Goal: Book appointment/travel/reservation

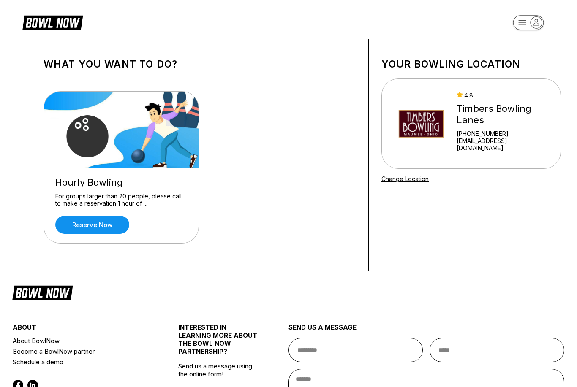
click at [463, 134] on div "[PHONE_NUMBER]" at bounding box center [503, 133] width 93 height 7
click at [444, 122] on img at bounding box center [421, 123] width 56 height 63
click at [495, 104] on div "4.8 Timbers [GEOGRAPHIC_DATA] [PHONE_NUMBER] [EMAIL_ADDRESS][DOMAIN_NAME]" at bounding box center [503, 124] width 93 height 64
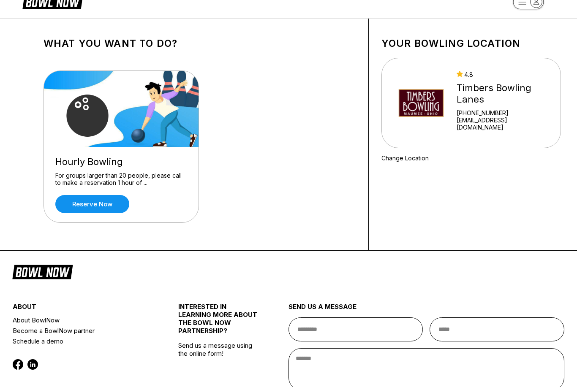
click at [101, 205] on link "Reserve now" at bounding box center [92, 205] width 74 height 18
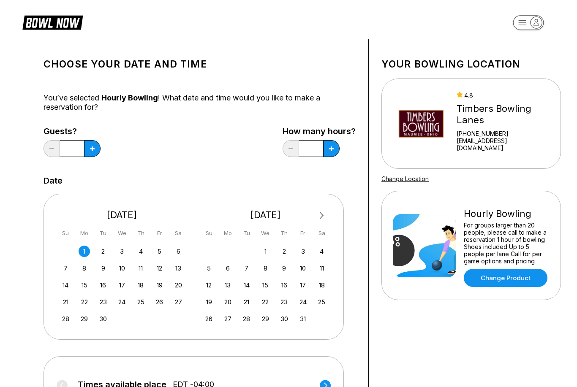
click at [182, 256] on div "6" at bounding box center [178, 251] width 11 height 11
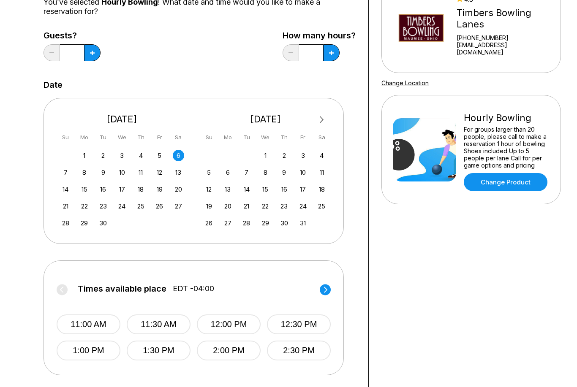
scroll to position [97, 0]
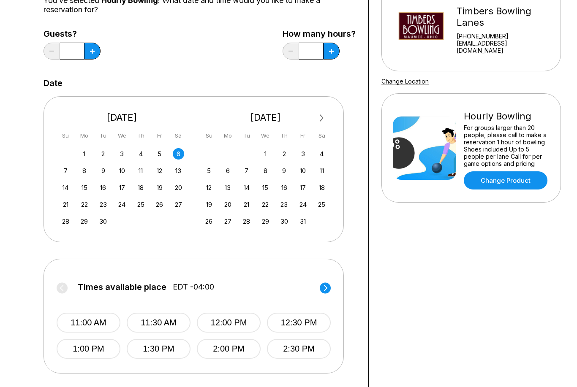
click at [323, 291] on circle at bounding box center [325, 288] width 11 height 11
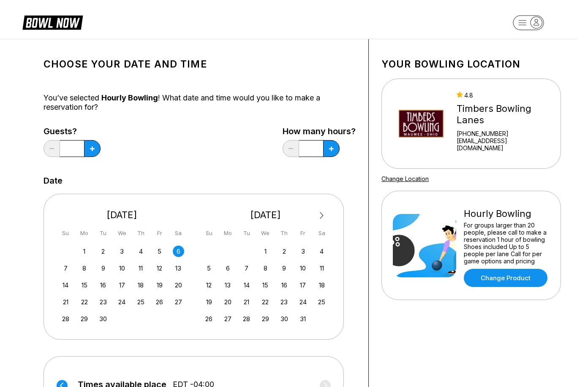
scroll to position [0, 0]
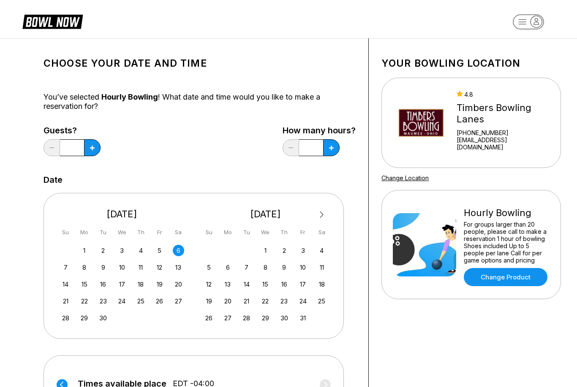
click at [95, 154] on button at bounding box center [92, 148] width 16 height 17
click at [90, 152] on button at bounding box center [92, 147] width 16 height 17
click at [90, 151] on button at bounding box center [92, 147] width 16 height 17
click at [95, 147] on button at bounding box center [92, 147] width 16 height 17
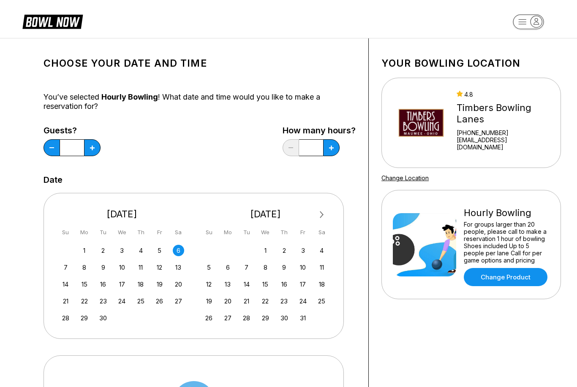
click at [95, 147] on button at bounding box center [92, 147] width 16 height 17
click at [97, 145] on button at bounding box center [92, 147] width 16 height 17
click at [99, 148] on button at bounding box center [92, 147] width 16 height 17
click at [99, 147] on button at bounding box center [92, 147] width 16 height 17
type input "**"
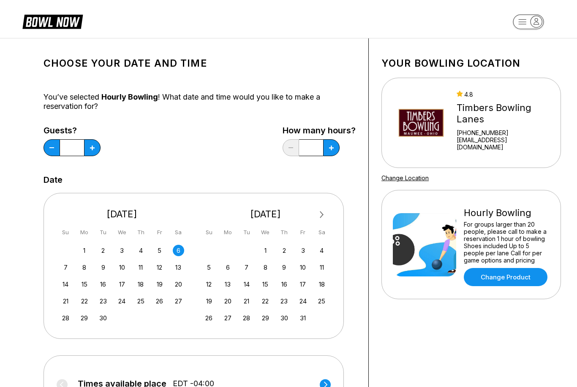
click at [178, 251] on div "6" at bounding box center [178, 250] width 11 height 11
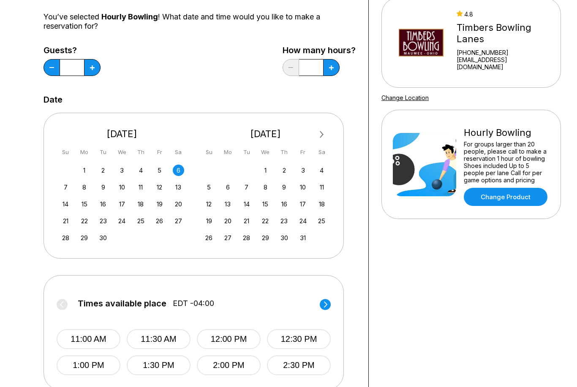
scroll to position [105, 0]
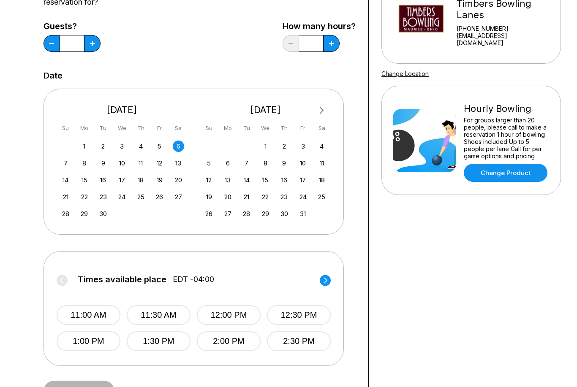
click at [70, 283] on label "Times available place EDT -04:00" at bounding box center [194, 282] width 274 height 14
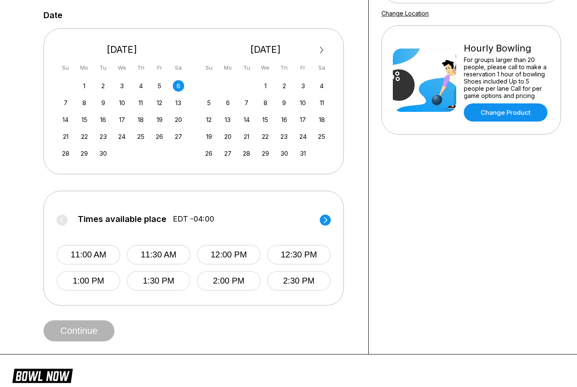
scroll to position [165, 0]
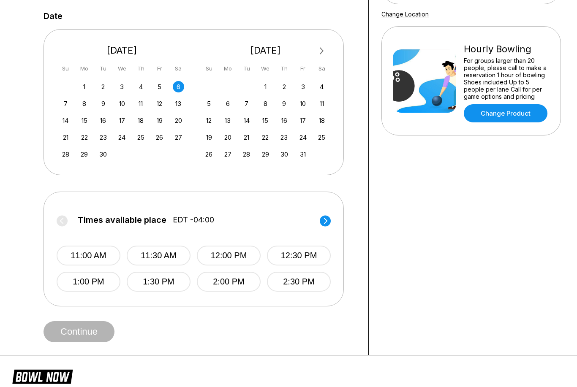
click at [328, 220] on circle at bounding box center [325, 220] width 11 height 11
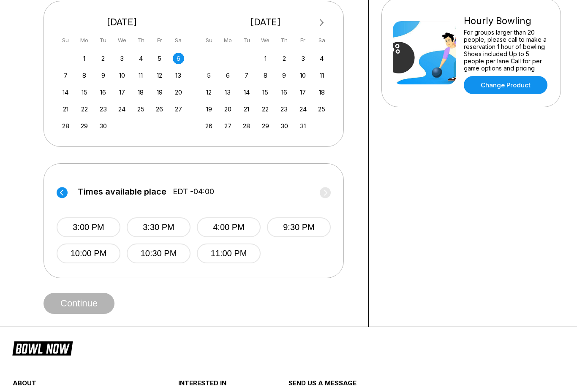
scroll to position [193, 0]
click at [245, 230] on button "4:00 PM" at bounding box center [229, 228] width 64 height 20
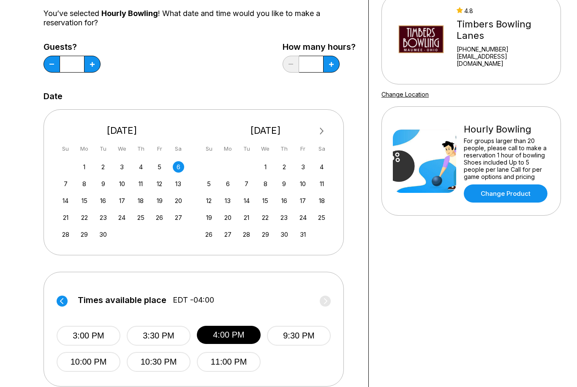
scroll to position [78, 0]
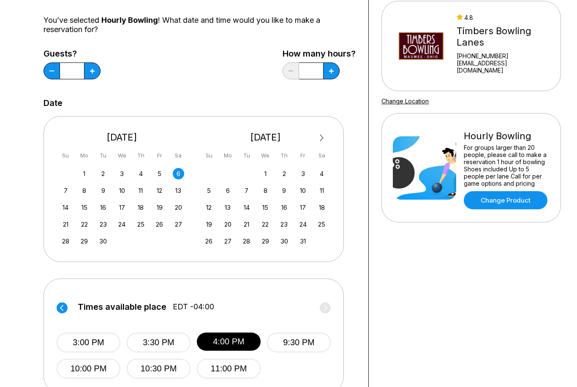
click at [163, 175] on div "5" at bounding box center [159, 173] width 11 height 11
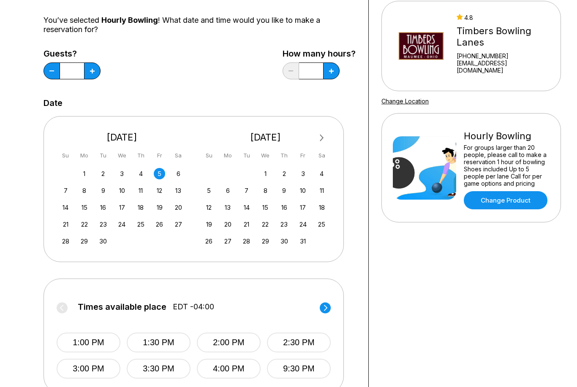
click at [182, 169] on div "6" at bounding box center [178, 173] width 11 height 11
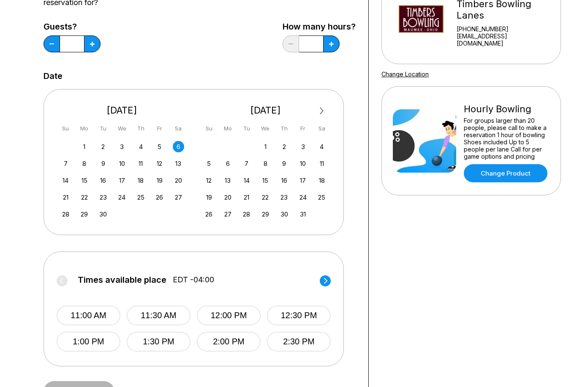
scroll to position [102, 0]
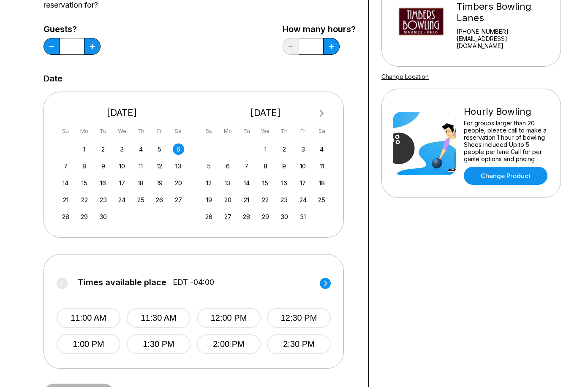
click at [320, 289] on icon at bounding box center [325, 283] width 11 height 11
click at [237, 316] on button "4:00 PM" at bounding box center [230, 318] width 64 height 20
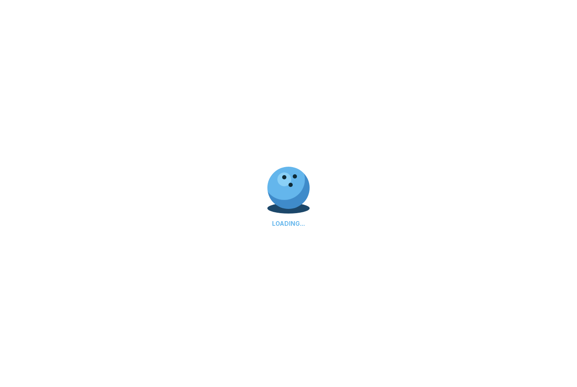
scroll to position [0, 0]
select select "**"
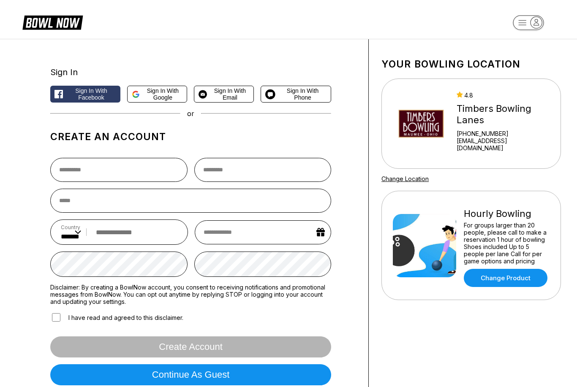
click at [226, 103] on button "Sign in with Email" at bounding box center [224, 94] width 60 height 17
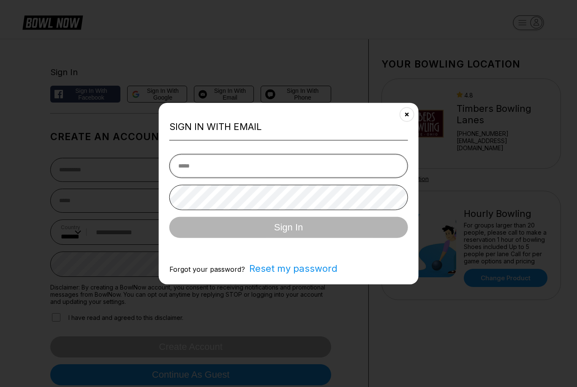
type input "**********"
click at [289, 238] on button "Sign In" at bounding box center [288, 227] width 239 height 21
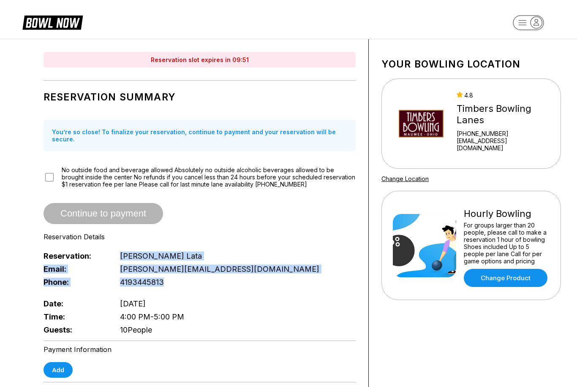
click at [283, 278] on div "Phone: [PHONE_NUMBER]" at bounding box center [200, 282] width 312 height 13
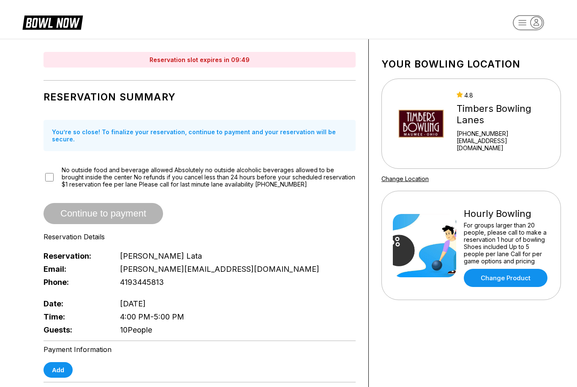
click at [65, 169] on span "No outside food and beverage allowed Absolutely no outside alcoholic beverages …" at bounding box center [209, 177] width 294 height 22
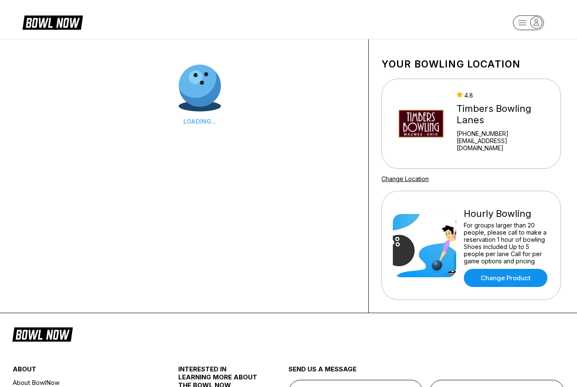
click at [421, 128] on img at bounding box center [421, 123] width 56 height 63
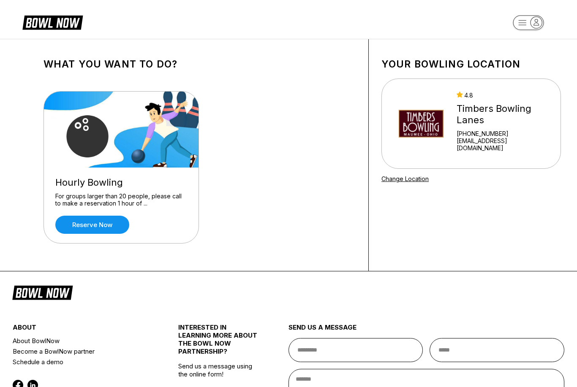
click at [88, 216] on link "Reserve now" at bounding box center [92, 225] width 74 height 18
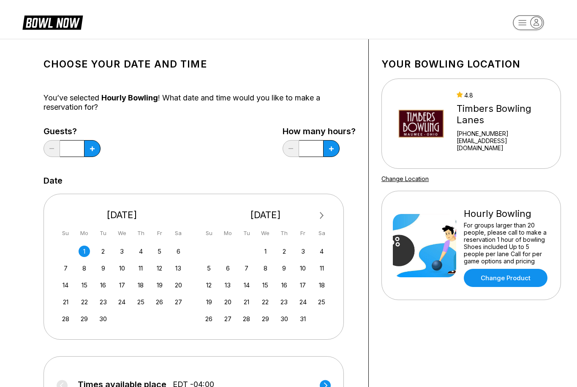
click at [332, 147] on icon at bounding box center [331, 149] width 5 height 5
click at [338, 149] on button at bounding box center [331, 148] width 16 height 17
type input "*"
click at [99, 145] on button at bounding box center [92, 148] width 16 height 17
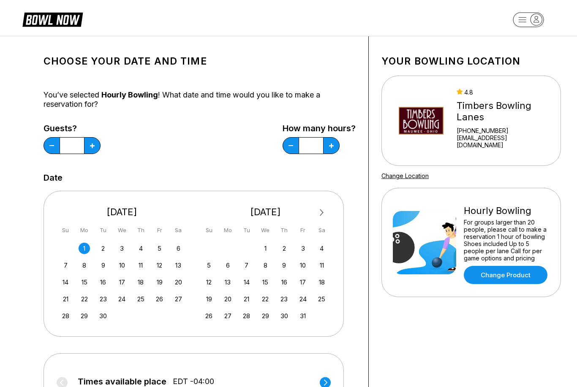
click at [93, 142] on button at bounding box center [92, 146] width 16 height 17
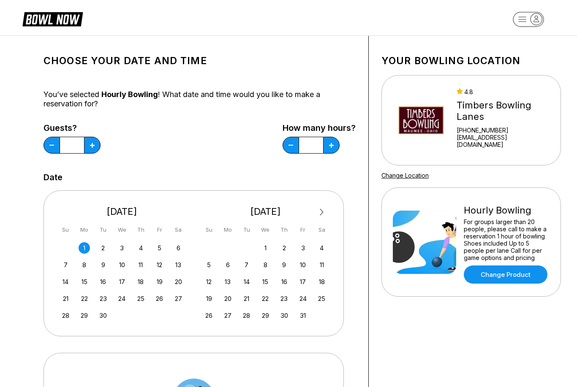
click at [93, 142] on button at bounding box center [92, 145] width 16 height 17
click at [95, 146] on button at bounding box center [92, 145] width 16 height 17
click at [95, 142] on button at bounding box center [92, 145] width 16 height 17
click at [91, 146] on icon at bounding box center [92, 145] width 5 height 5
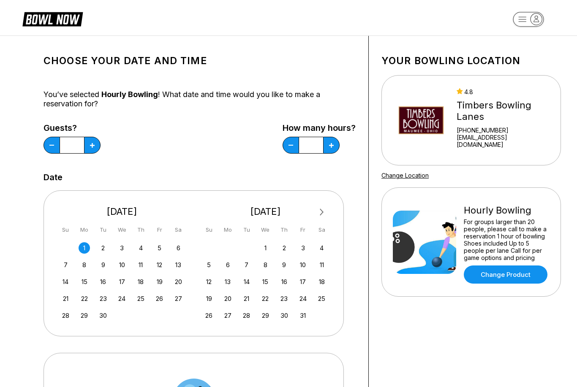
click at [92, 145] on icon at bounding box center [92, 145] width 5 height 5
type input "**"
click at [174, 248] on div "6" at bounding box center [178, 248] width 11 height 11
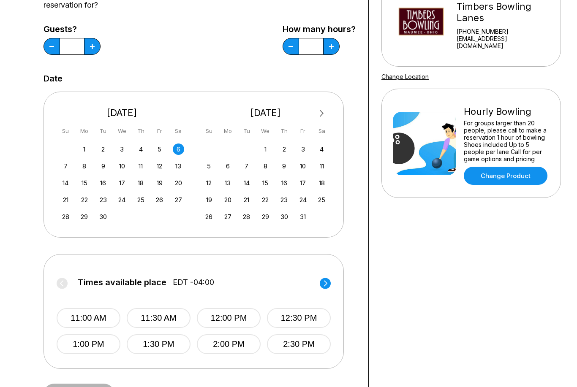
scroll to position [104, 0]
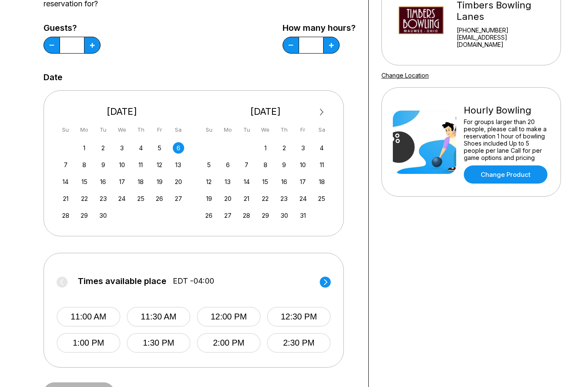
click at [322, 282] on circle at bounding box center [325, 282] width 11 height 11
click at [58, 283] on circle at bounding box center [62, 282] width 11 height 11
click at [325, 281] on circle at bounding box center [325, 282] width 11 height 11
click at [82, 309] on button "3:00 PM" at bounding box center [89, 317] width 64 height 20
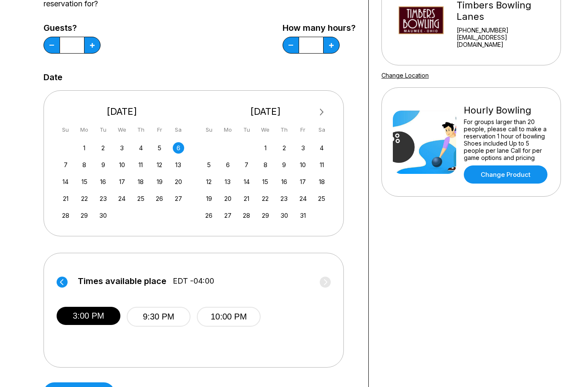
click at [93, 387] on button "Continue" at bounding box center [79, 393] width 71 height 21
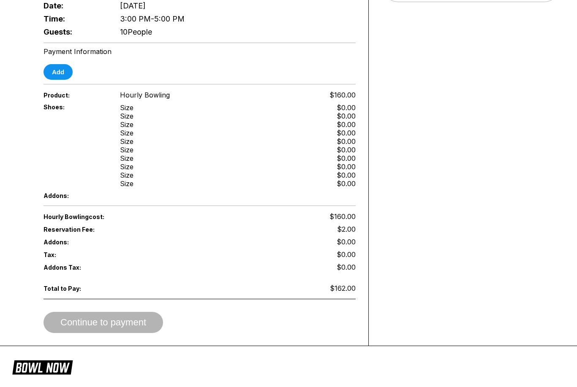
scroll to position [353, 0]
